Goal: Information Seeking & Learning: Understand process/instructions

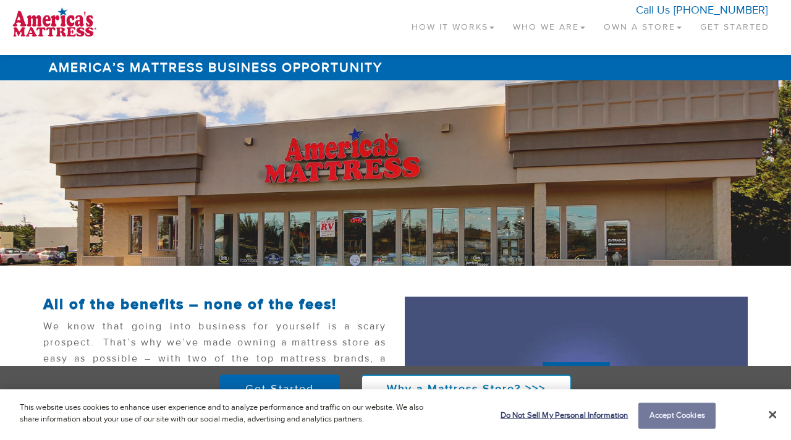
click at [687, 416] on button "Accept Cookies" at bounding box center [676, 416] width 77 height 26
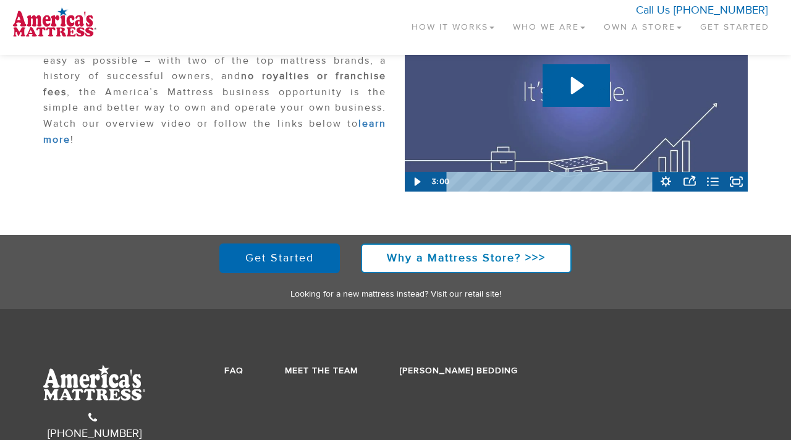
scroll to position [358, 0]
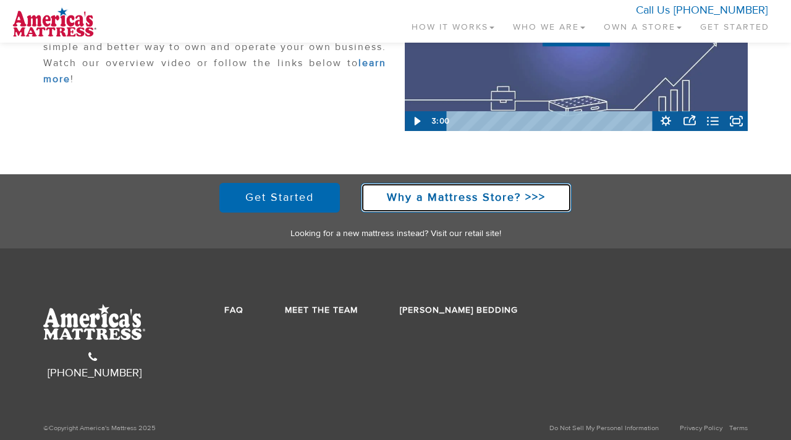
click at [415, 195] on strong "Why a Mattress Store? >>>" at bounding box center [466, 197] width 159 height 14
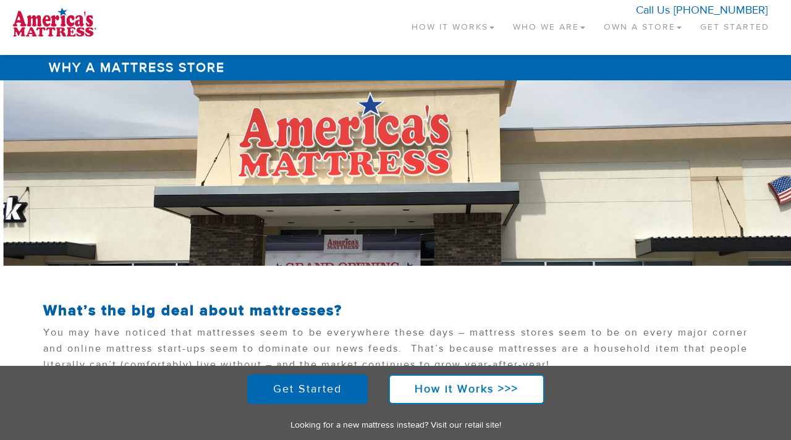
click at [627, 29] on link "Own a Store" at bounding box center [642, 24] width 96 height 36
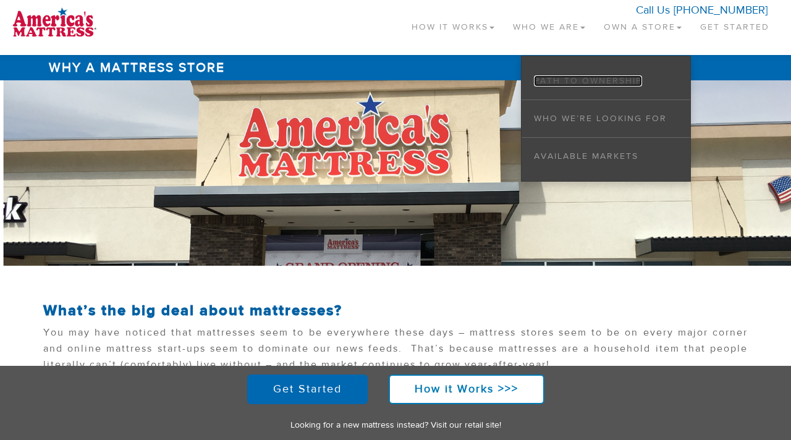
click at [606, 78] on link "Path to Ownership" at bounding box center [588, 80] width 108 height 11
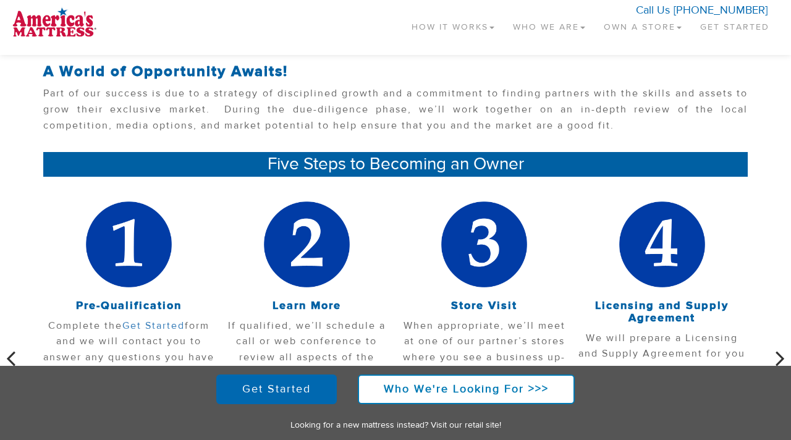
scroll to position [237, 0]
